Goal: Task Accomplishment & Management: Complete application form

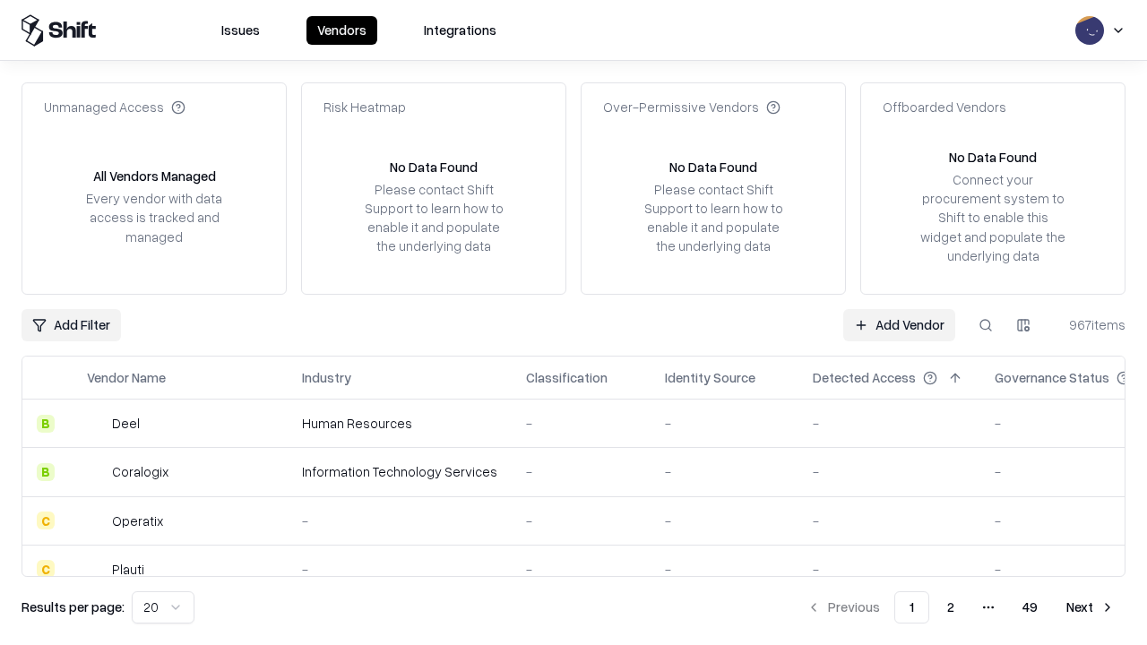
click at [899, 324] on link "Add Vendor" at bounding box center [899, 325] width 112 height 32
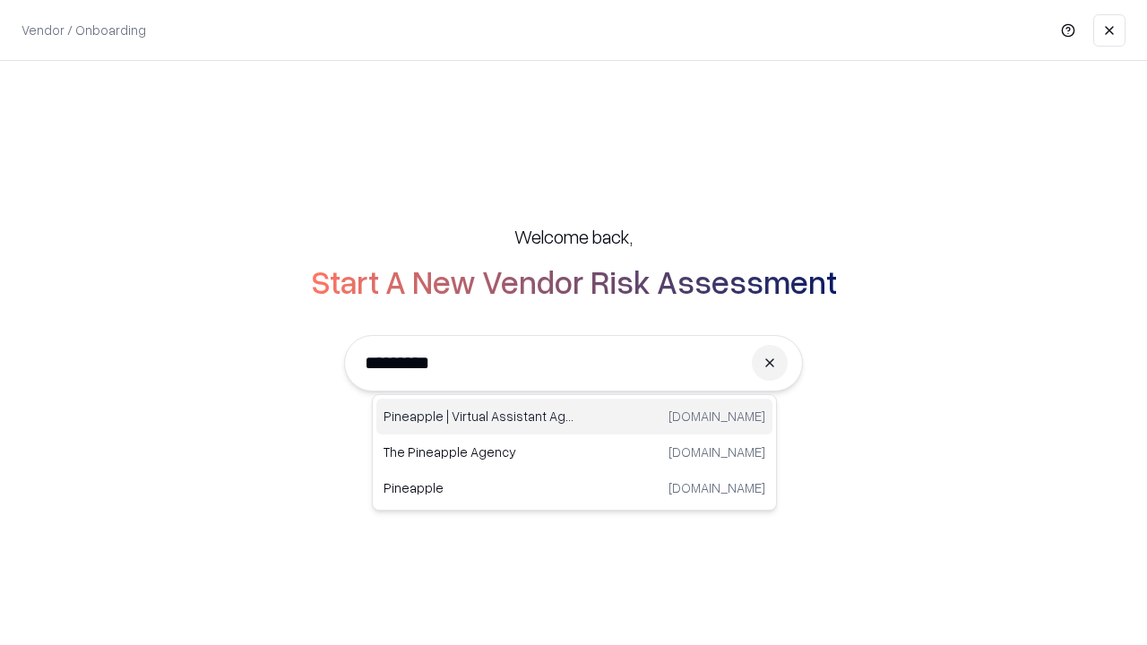
click at [575, 417] on div "Pineapple | Virtual Assistant Agency [DOMAIN_NAME]" at bounding box center [574, 417] width 396 height 36
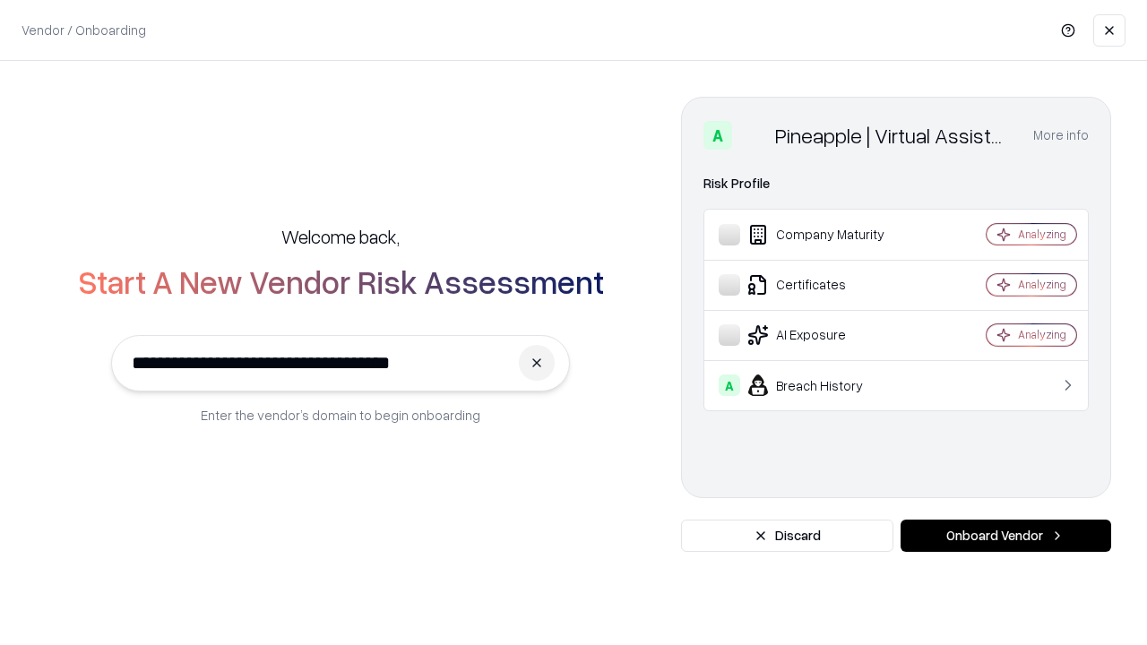
type input "**********"
click at [1006, 536] on button "Onboard Vendor" at bounding box center [1006, 536] width 211 height 32
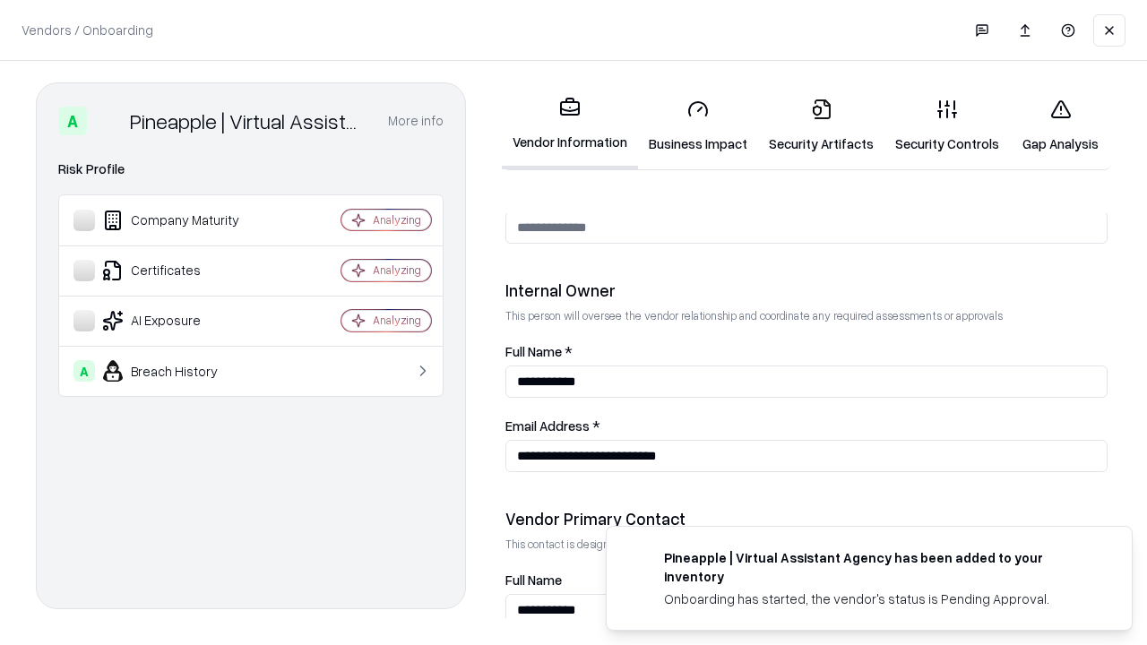
scroll to position [929, 0]
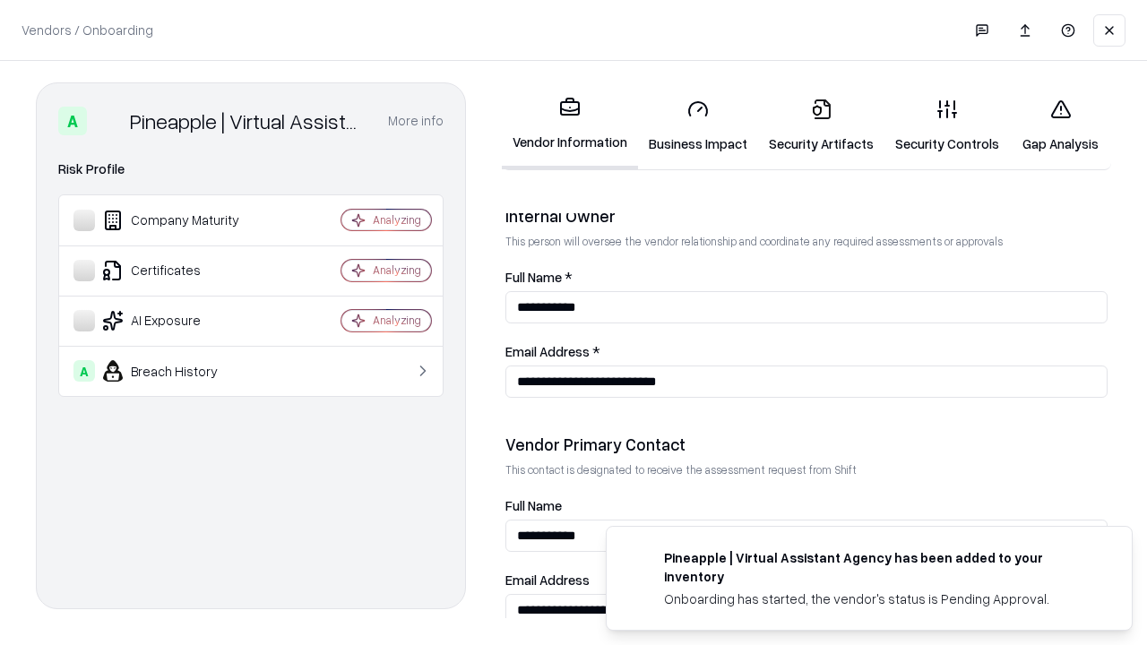
click at [698, 125] on link "Business Impact" at bounding box center [698, 125] width 120 height 83
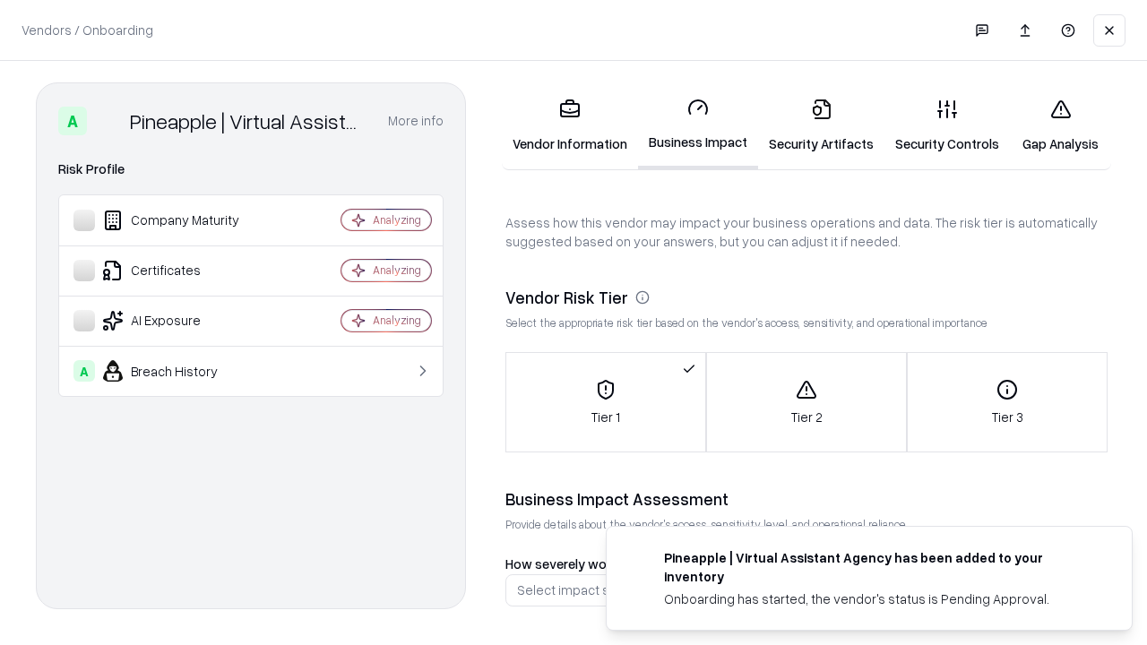
click at [1060, 125] on link "Gap Analysis" at bounding box center [1060, 125] width 101 height 83
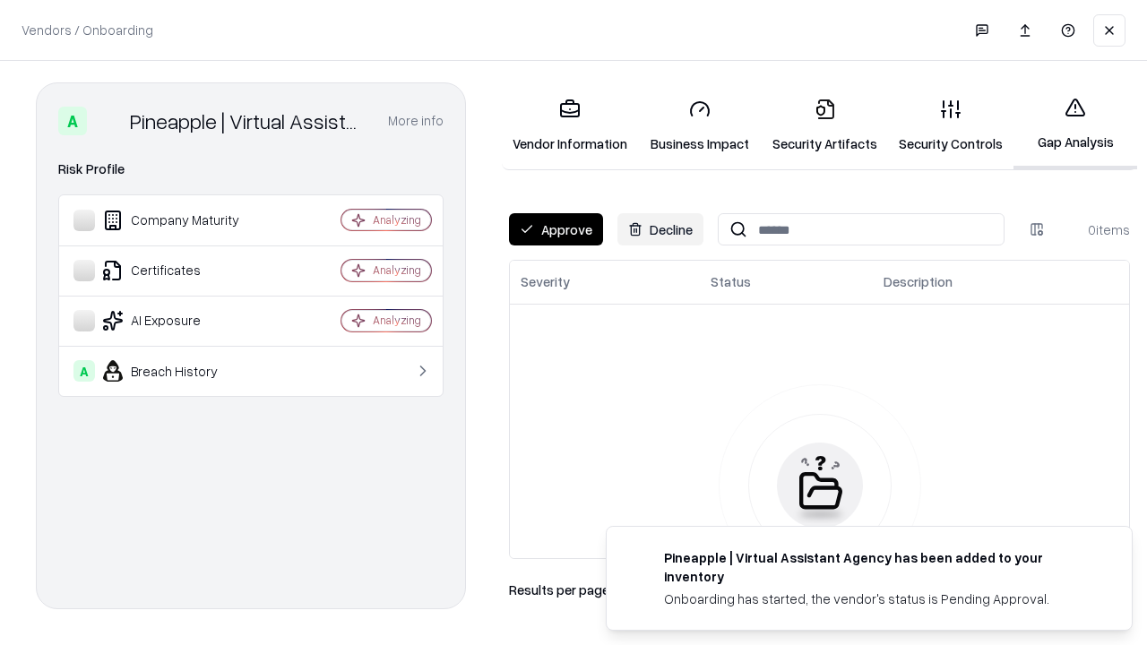
click at [556, 229] on button "Approve" at bounding box center [556, 229] width 94 height 32
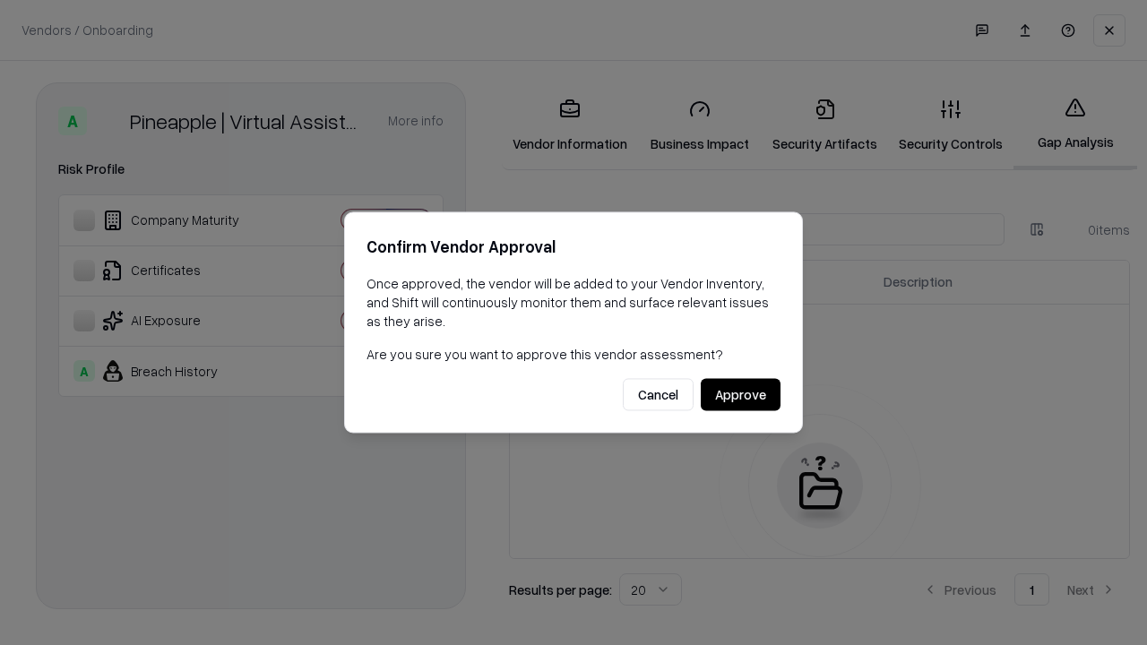
click at [740, 394] on button "Approve" at bounding box center [741, 395] width 80 height 32
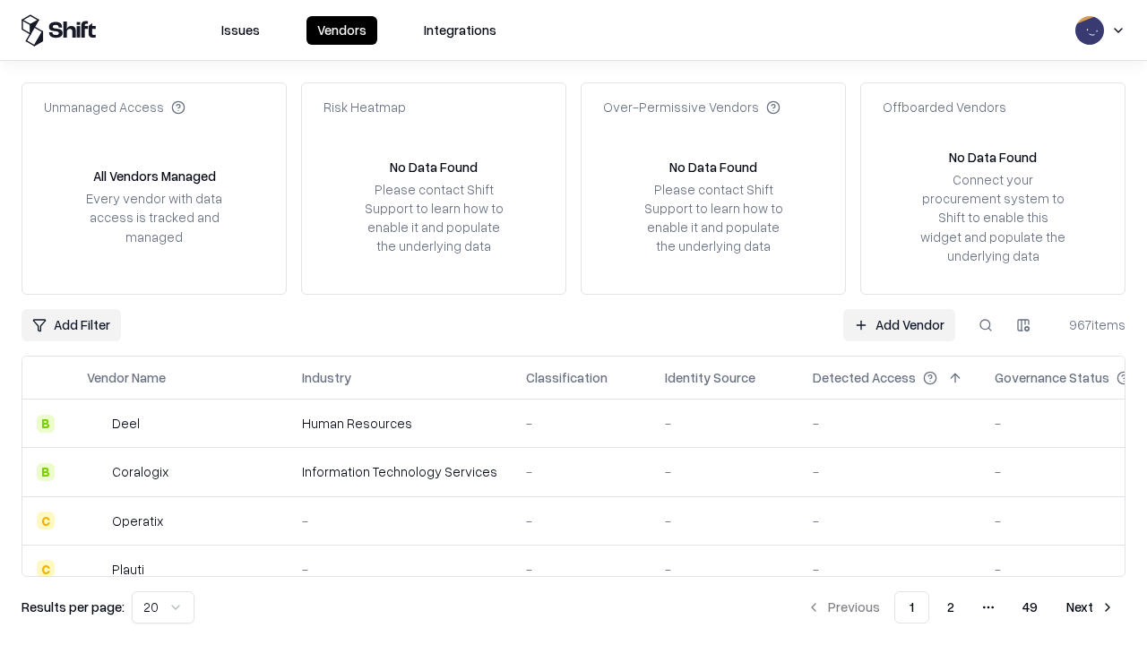
type input "**********"
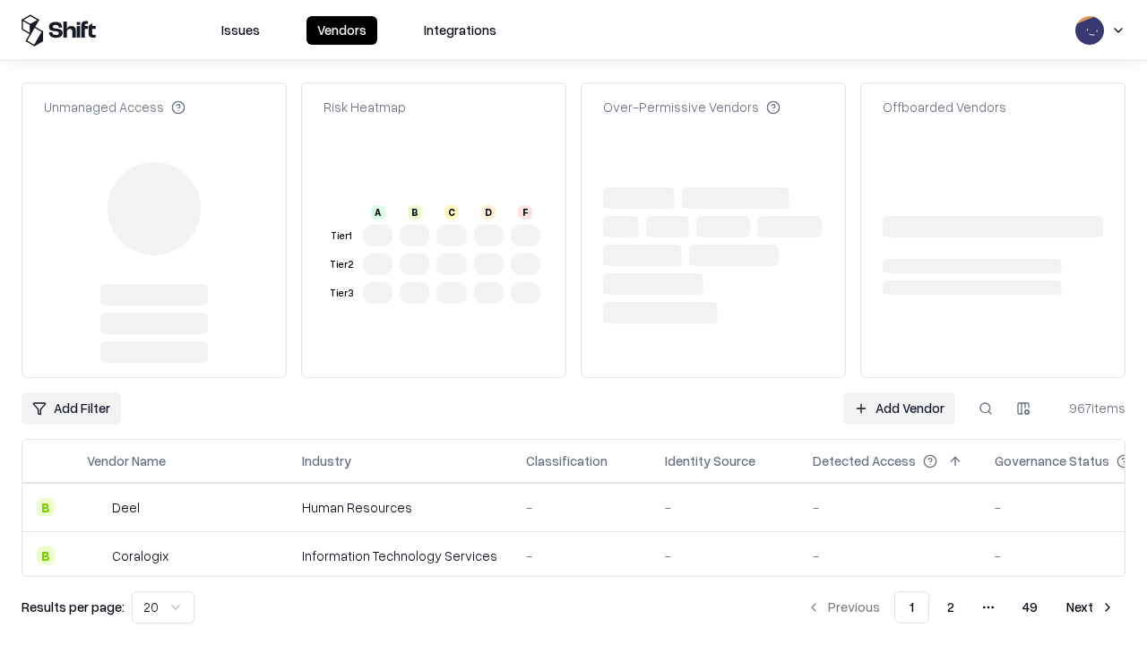
click at [899, 393] on link "Add Vendor" at bounding box center [899, 409] width 112 height 32
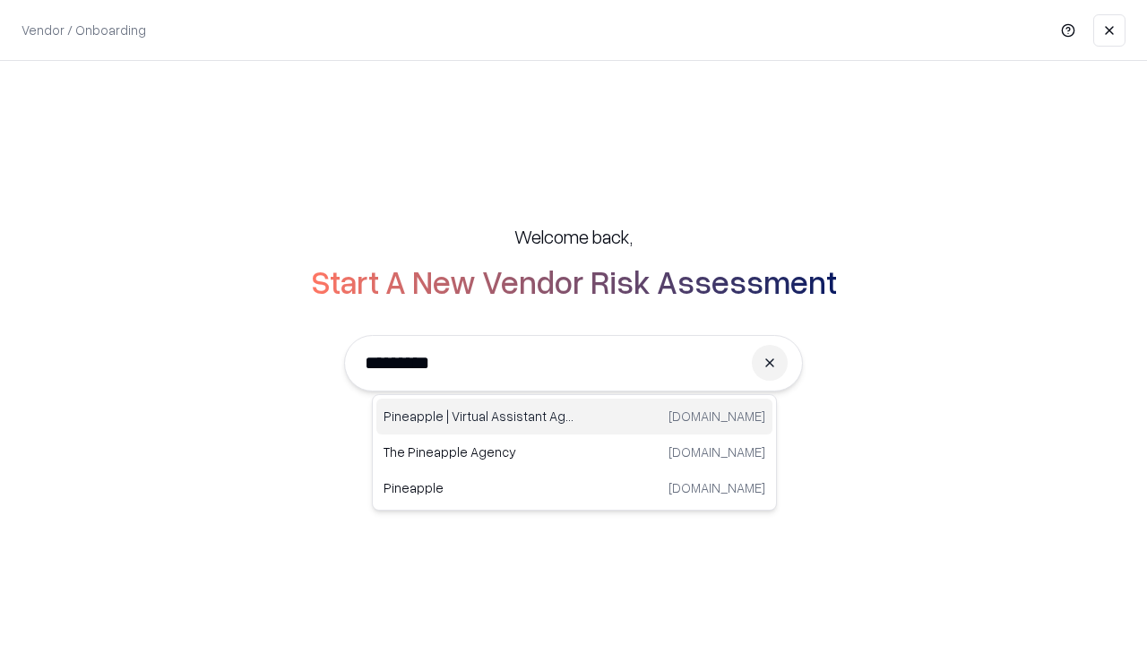
click at [575, 417] on div "Pineapple | Virtual Assistant Agency [DOMAIN_NAME]" at bounding box center [574, 417] width 396 height 36
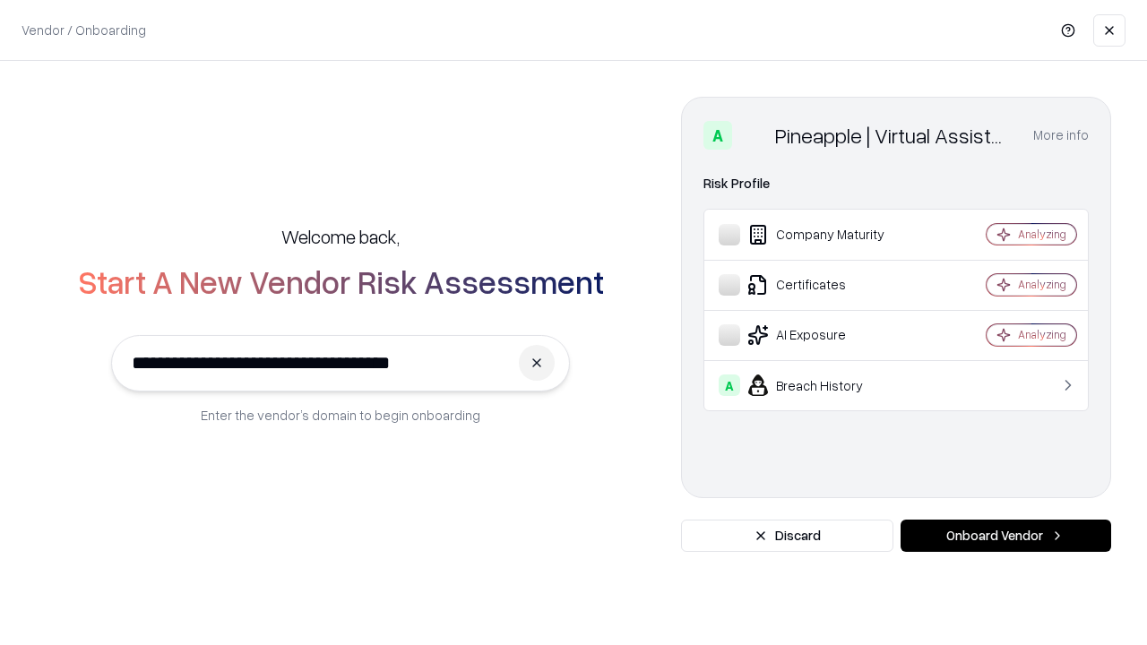
type input "**********"
click at [1006, 536] on button "Onboard Vendor" at bounding box center [1006, 536] width 211 height 32
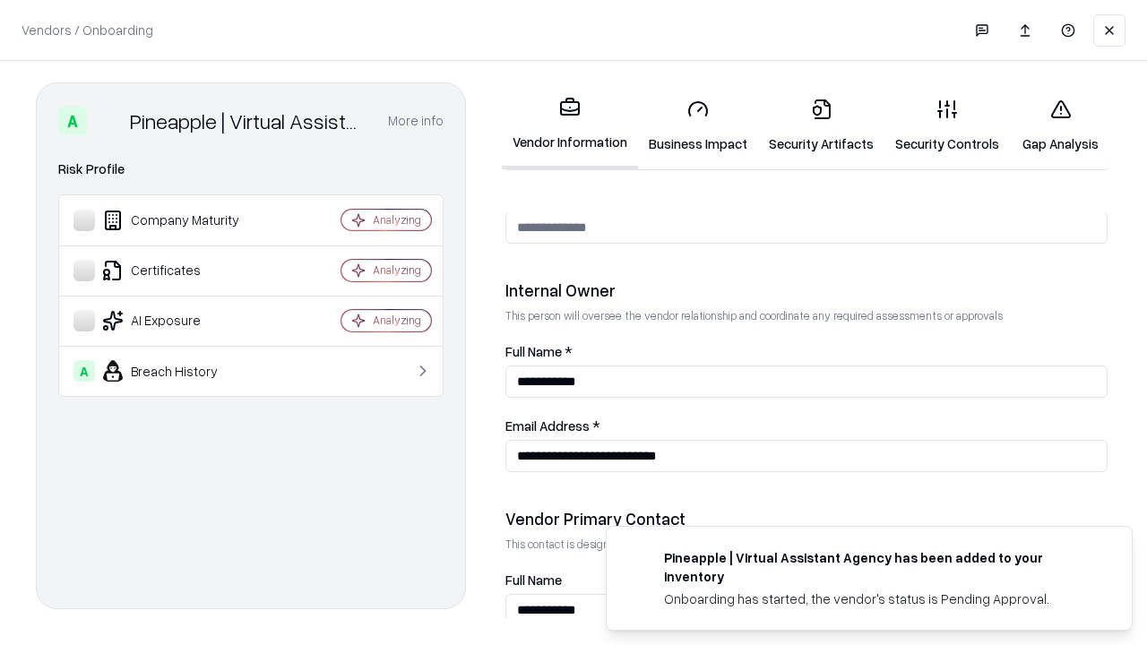
scroll to position [929, 0]
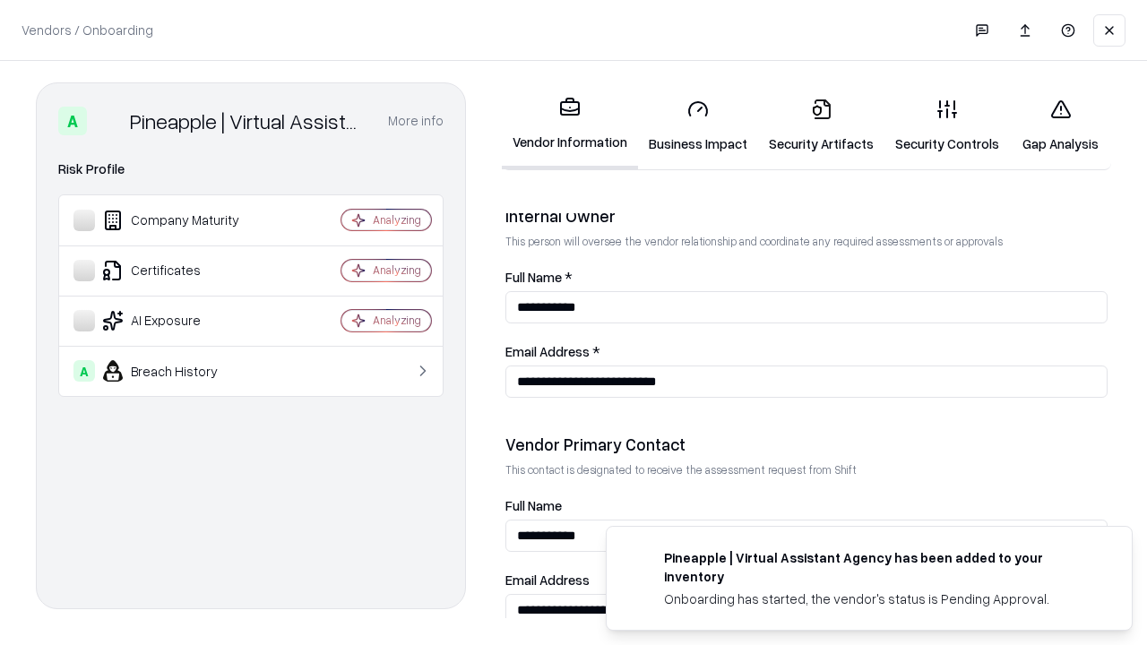
click at [1060, 125] on link "Gap Analysis" at bounding box center [1060, 125] width 101 height 83
